Goal: Task Accomplishment & Management: Use online tool/utility

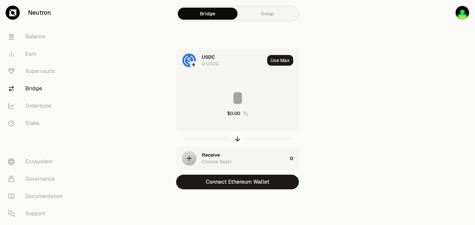
click at [272, 15] on link "Swap" at bounding box center [267, 14] width 60 height 12
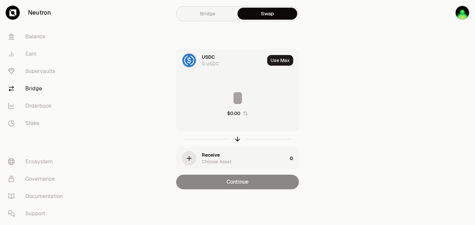
click at [194, 60] on img at bounding box center [188, 60] width 13 height 13
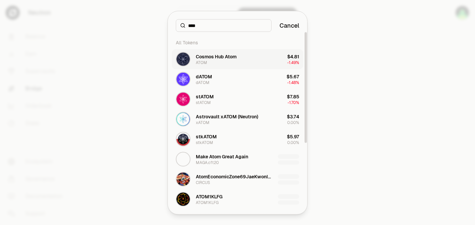
type input "****"
click at [223, 60] on div "Cosmos Hub Atom ATOM" at bounding box center [216, 59] width 41 height 12
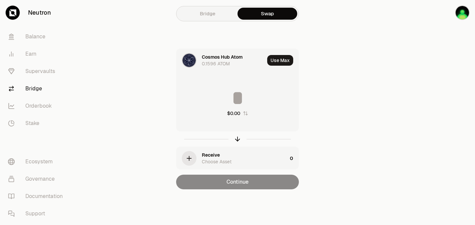
click at [215, 162] on div "Choose Asset" at bounding box center [217, 161] width 30 height 7
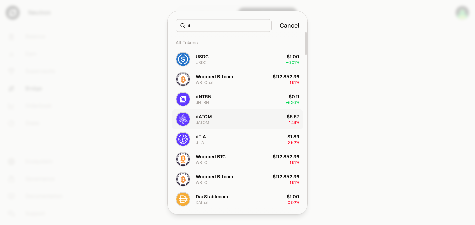
type input "*"
click at [211, 117] on div "dATOM" at bounding box center [204, 116] width 16 height 7
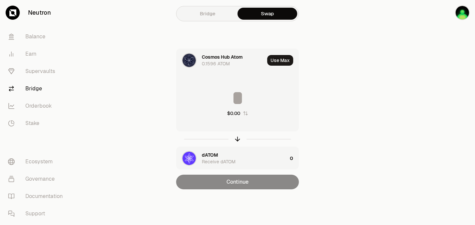
click at [215, 58] on div "Cosmos Hub Atom" at bounding box center [222, 57] width 41 height 7
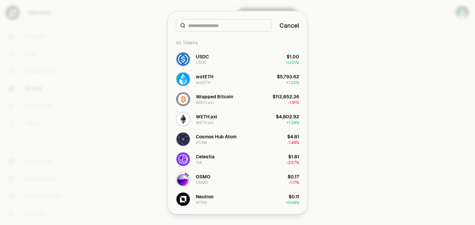
click at [282, 25] on button "Cancel" at bounding box center [289, 25] width 20 height 9
